Goal: Task Accomplishment & Management: Manage account settings

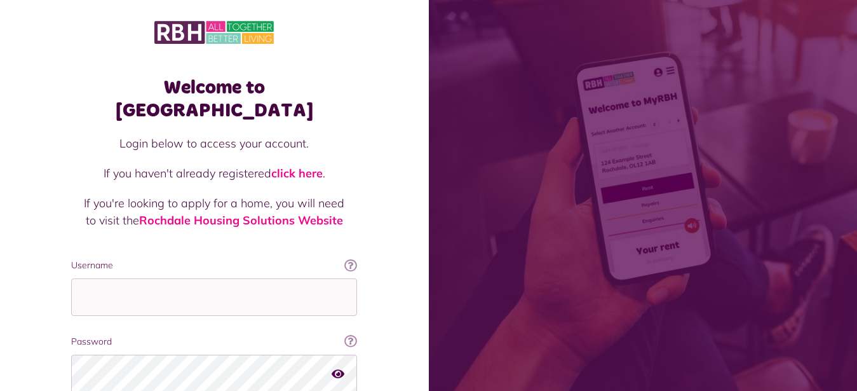
type input "**********"
click at [48, 300] on div "Welcome to MyRBH Login below to access your account. If you haven't already reg…" at bounding box center [214, 256] width 429 height 513
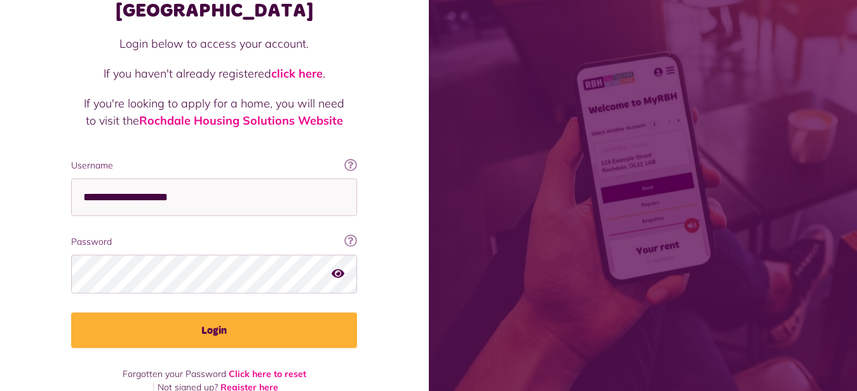
scroll to position [100, 0]
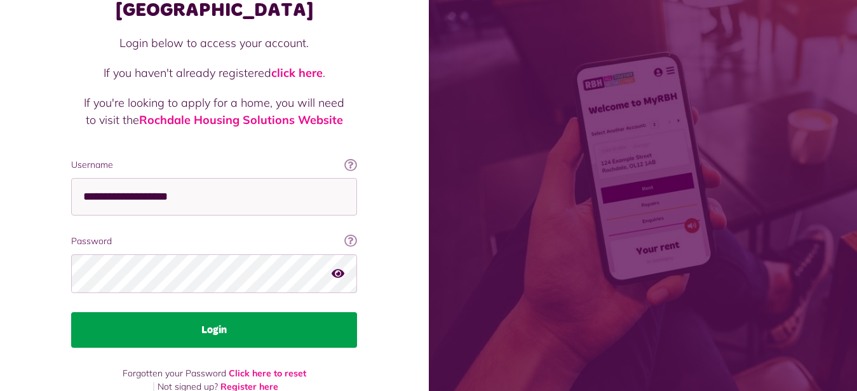
click at [221, 312] on button "Login" at bounding box center [214, 330] width 286 height 36
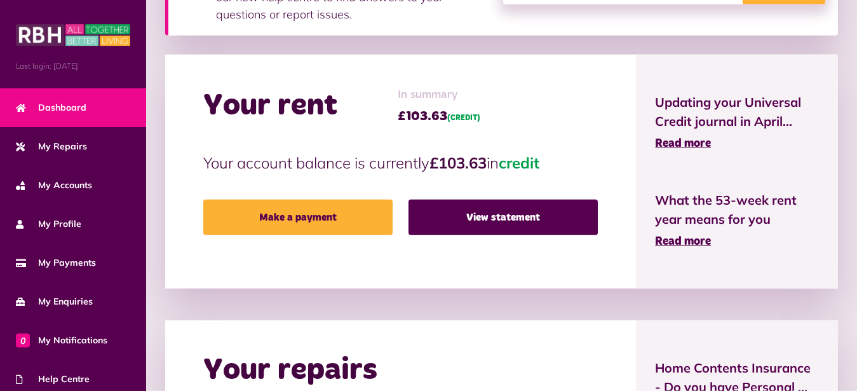
scroll to position [356, 0]
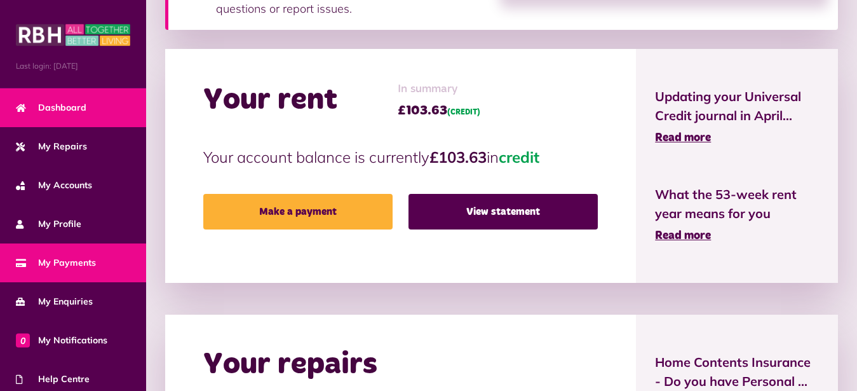
click at [83, 259] on span "My Payments" at bounding box center [56, 262] width 80 height 13
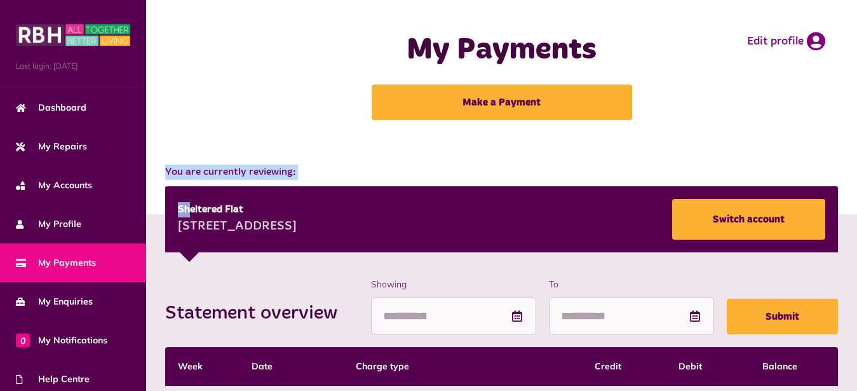
drag, startPoint x: 188, startPoint y: 207, endPoint x: 297, endPoint y: 117, distance: 141.7
click at [297, 117] on main "My Payments Make a Payment Edit profile Switch Tenancy Close 126 Hardwicke Stre…" at bounding box center [501, 392] width 711 height 784
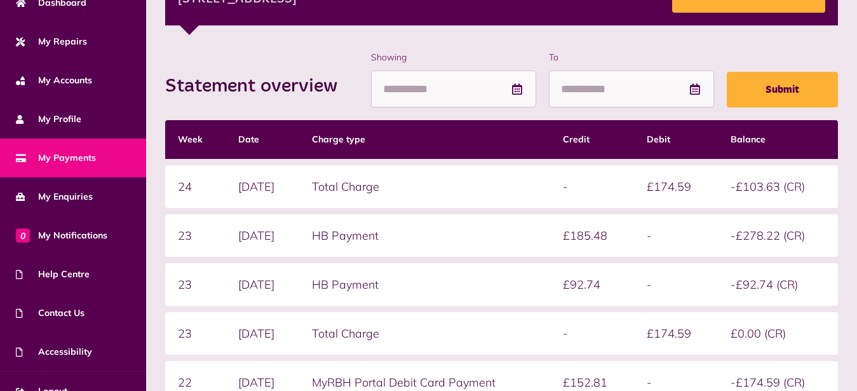
scroll to position [123, 0]
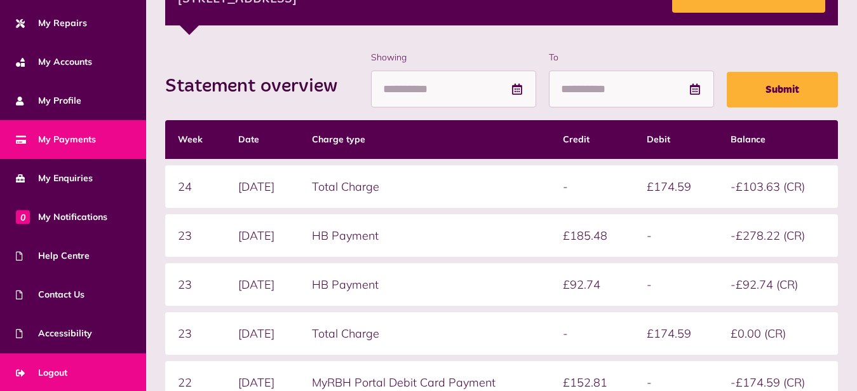
click at [58, 367] on span "Logout" at bounding box center [41, 372] width 51 height 13
